Goal: Navigation & Orientation: Find specific page/section

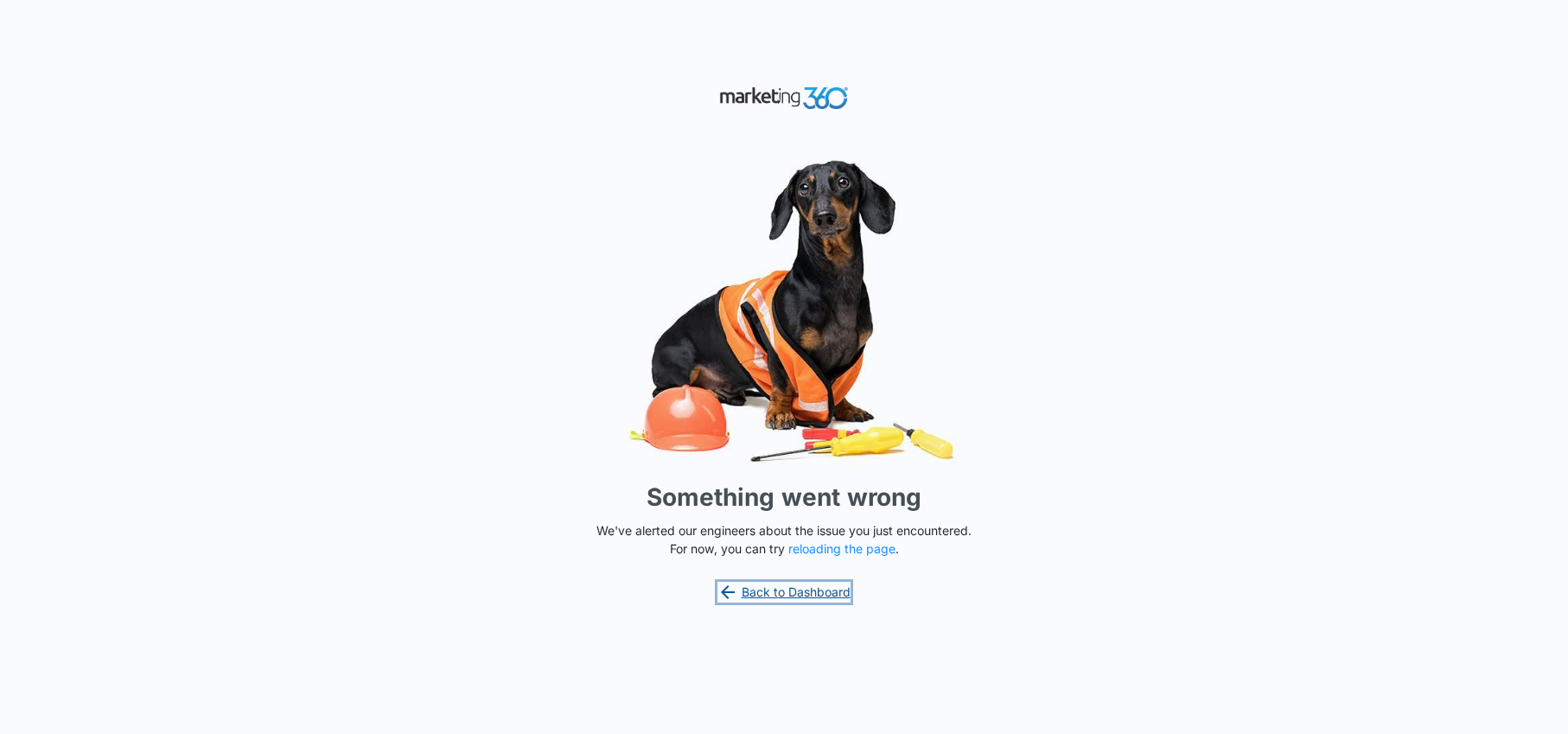
click at [792, 590] on link "Back to Dashboard" at bounding box center [784, 592] width 133 height 21
click at [791, 587] on link "Back to Dashboard" at bounding box center [784, 592] width 133 height 21
